Goal: Transaction & Acquisition: Purchase product/service

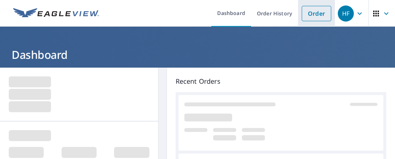
click at [306, 11] on link "Order" at bounding box center [317, 13] width 30 height 15
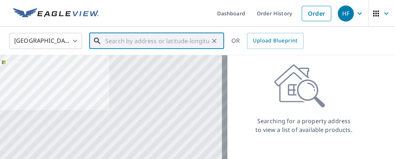
paste input "[STREET_ADDRESS]"
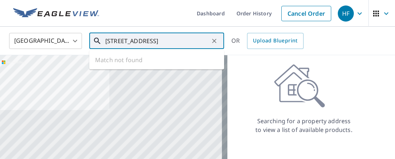
scroll to position [0, 9]
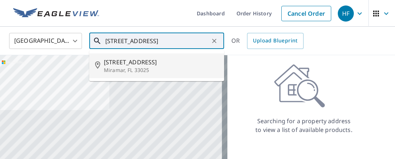
click at [130, 63] on span "[STREET_ADDRESS]" at bounding box center [161, 62] width 115 height 9
type input "[STREET_ADDRESS]"
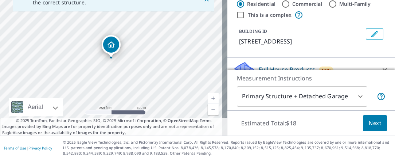
scroll to position [73, 0]
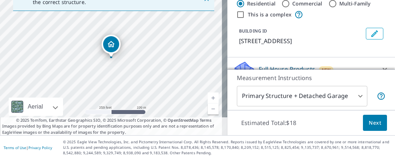
click at [369, 120] on span "Next" at bounding box center [375, 122] width 12 height 9
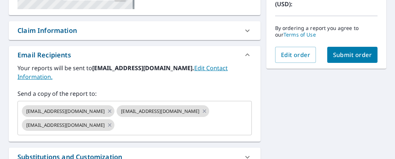
scroll to position [224, 0]
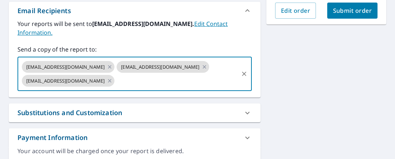
click at [142, 83] on input "text" at bounding box center [177, 81] width 122 height 14
paste input "[EMAIL_ADDRESS][DOMAIN_NAME]"
type input "[EMAIL_ADDRESS][DOMAIN_NAME]"
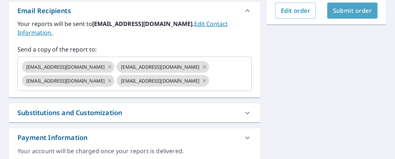
click at [336, 9] on span "Submit order" at bounding box center [352, 11] width 39 height 8
checkbox input "true"
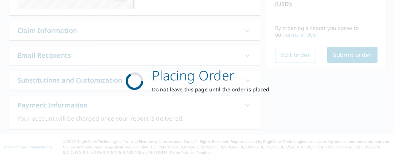
scroll to position [178, 0]
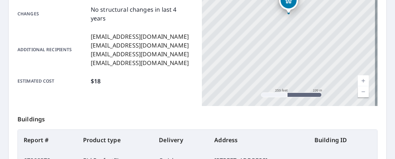
scroll to position [275, 0]
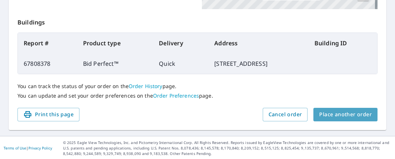
click at [347, 112] on span "Place another order" at bounding box center [346, 114] width 53 height 9
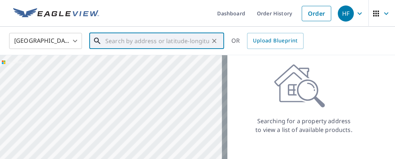
paste input "[STREET_ADDRESS]"
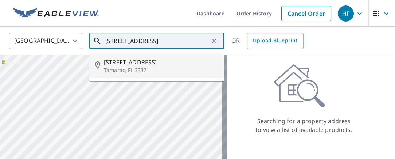
click at [128, 61] on span "[STREET_ADDRESS]" at bounding box center [161, 62] width 115 height 9
type input "[STREET_ADDRESS]"
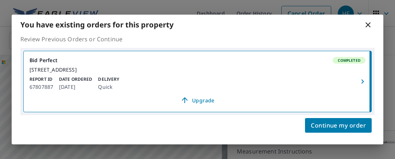
click at [359, 81] on icon "button" at bounding box center [363, 81] width 9 height 9
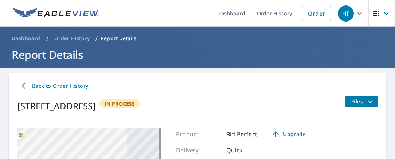
click at [356, 101] on span "Files" at bounding box center [363, 101] width 23 height 9
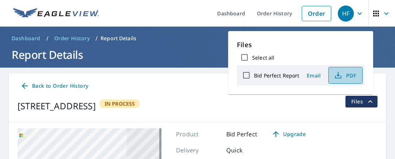
click at [350, 74] on span "PDF" at bounding box center [344, 75] width 23 height 9
click at [200, 55] on h1 "Report Details" at bounding box center [198, 54] width 378 height 15
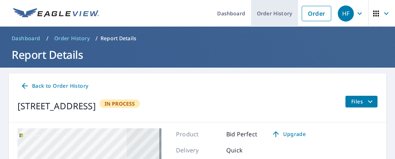
drag, startPoint x: 270, startPoint y: 13, endPoint x: 252, endPoint y: 20, distance: 20.1
click at [270, 13] on link "Order History" at bounding box center [274, 13] width 47 height 27
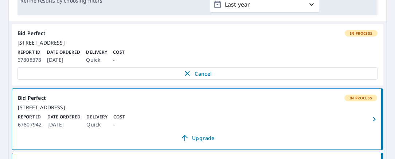
scroll to position [146, 0]
